Goal: Find specific fact

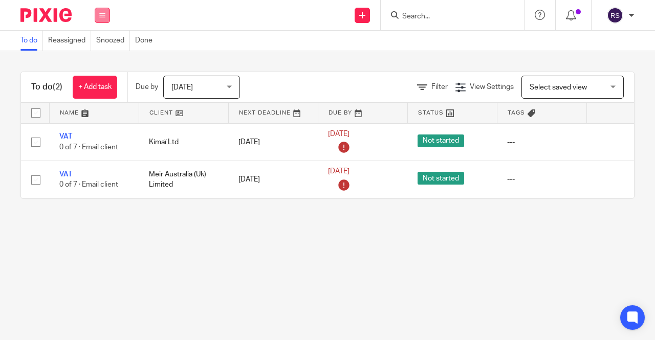
click at [104, 18] on icon at bounding box center [102, 15] width 6 height 6
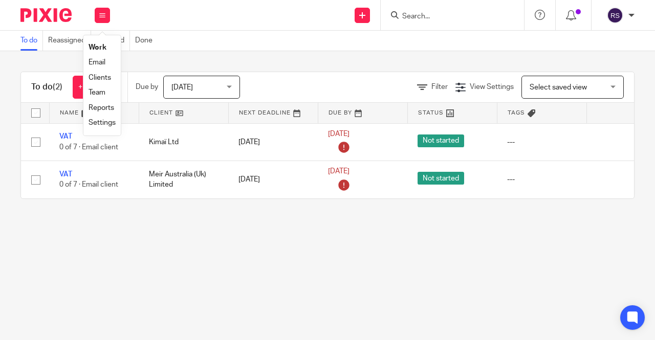
click at [105, 76] on link "Clients" at bounding box center [99, 77] width 23 height 7
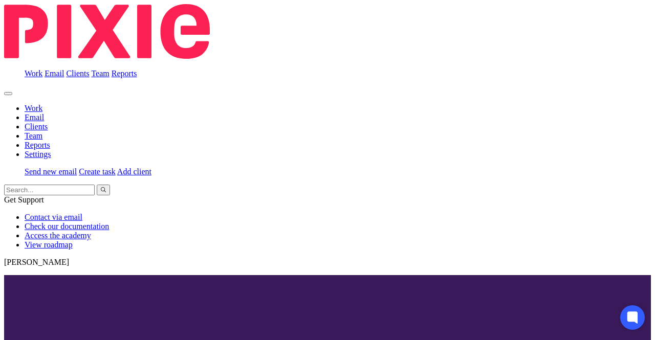
scroll to position [1176, 0]
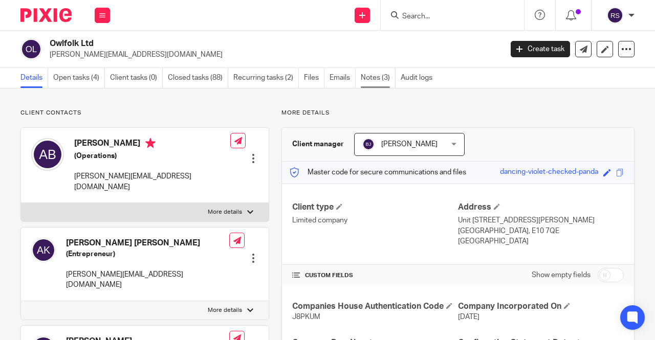
click at [373, 80] on link "Notes (3)" at bounding box center [378, 78] width 35 height 20
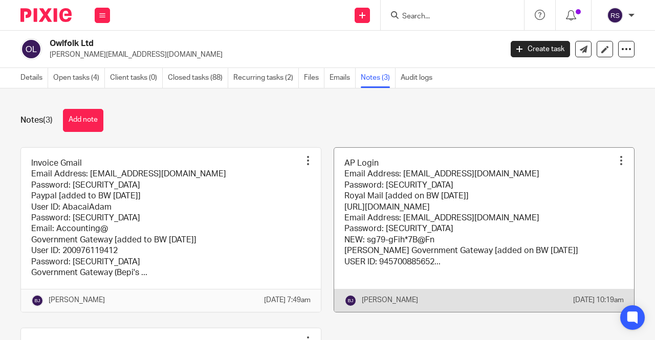
click at [537, 189] on link at bounding box center [484, 230] width 300 height 164
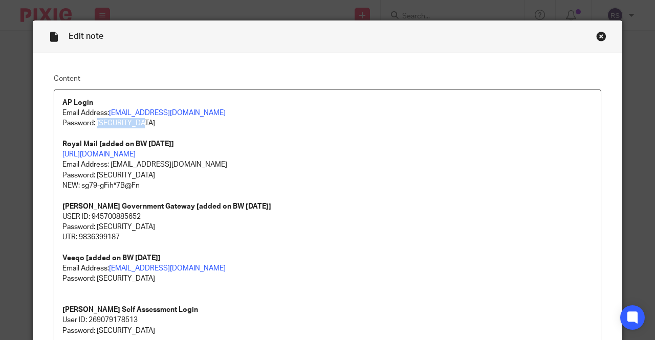
drag, startPoint x: 150, startPoint y: 123, endPoint x: 92, endPoint y: 123, distance: 57.8
click at [92, 123] on p "Password: [SECURITY_DATA]" at bounding box center [327, 123] width 530 height 10
copy p "He11oWorld1!"
